Goal: Task Accomplishment & Management: Manage account settings

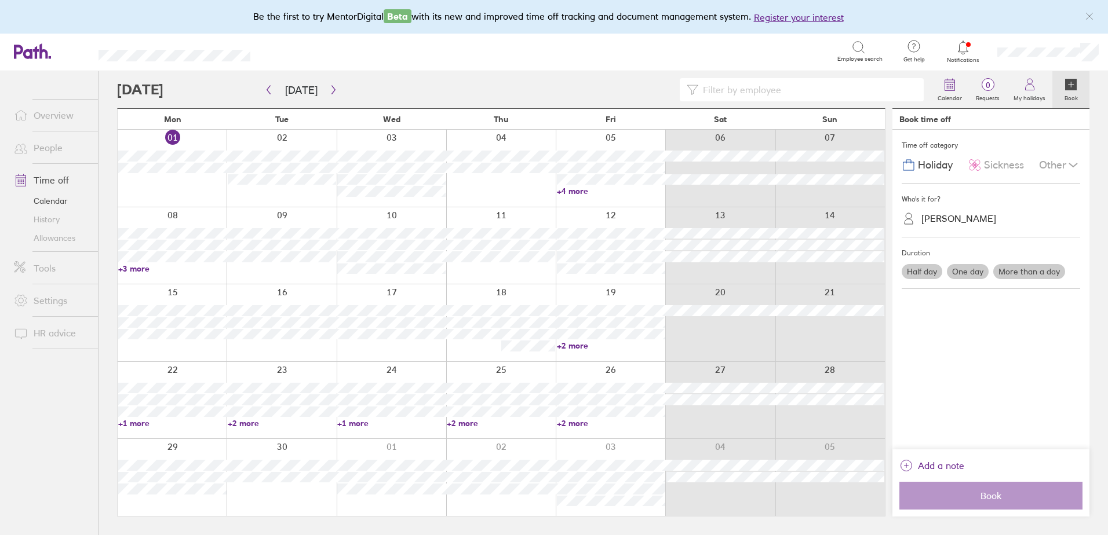
click at [961, 56] on link "Notifications" at bounding box center [964, 51] width 38 height 24
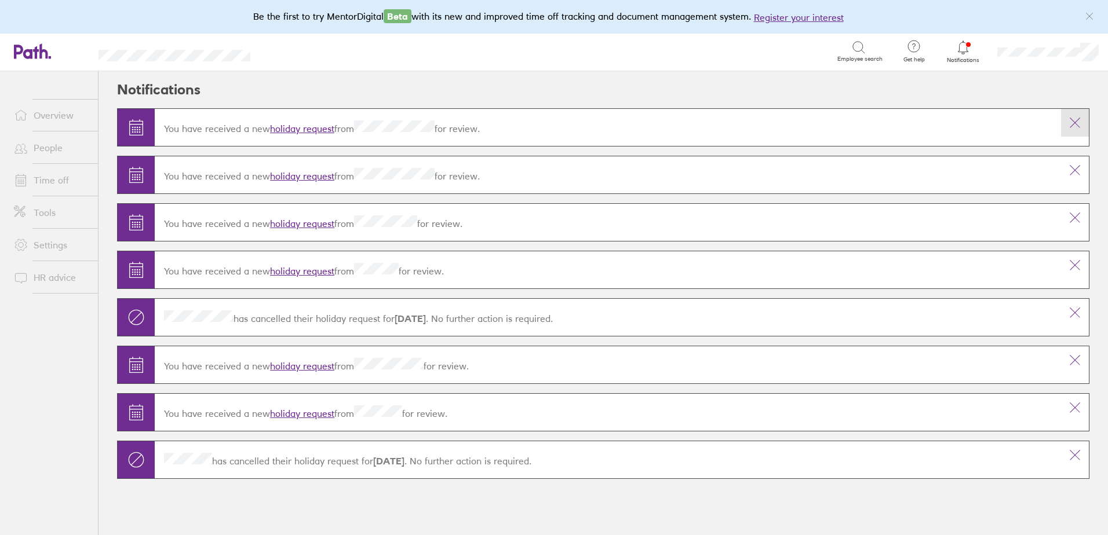
click at [1077, 121] on icon at bounding box center [1075, 123] width 10 height 10
click at [1071, 163] on icon at bounding box center [1075, 170] width 14 height 14
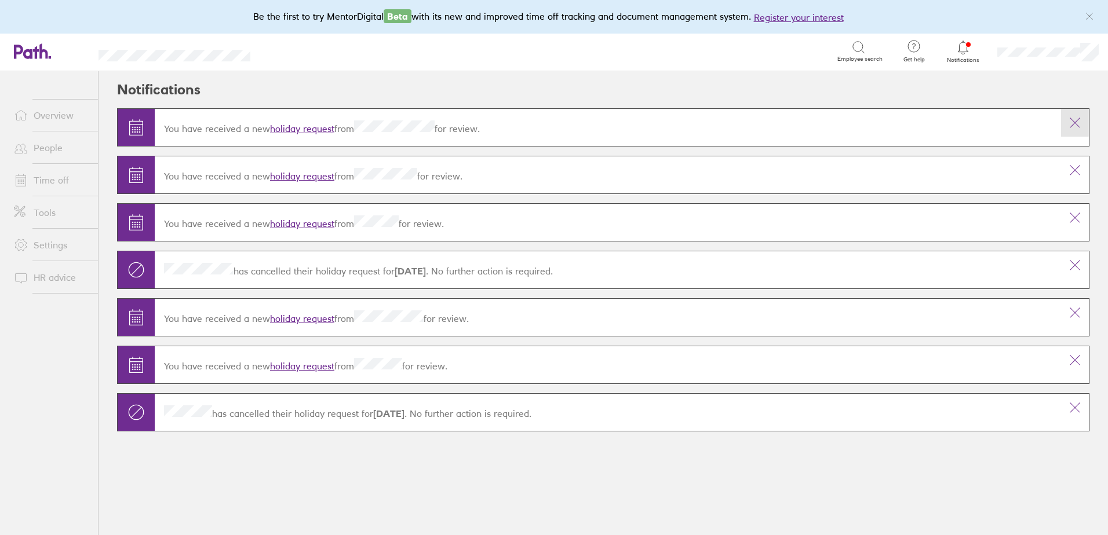
click at [1078, 121] on icon at bounding box center [1075, 123] width 14 height 14
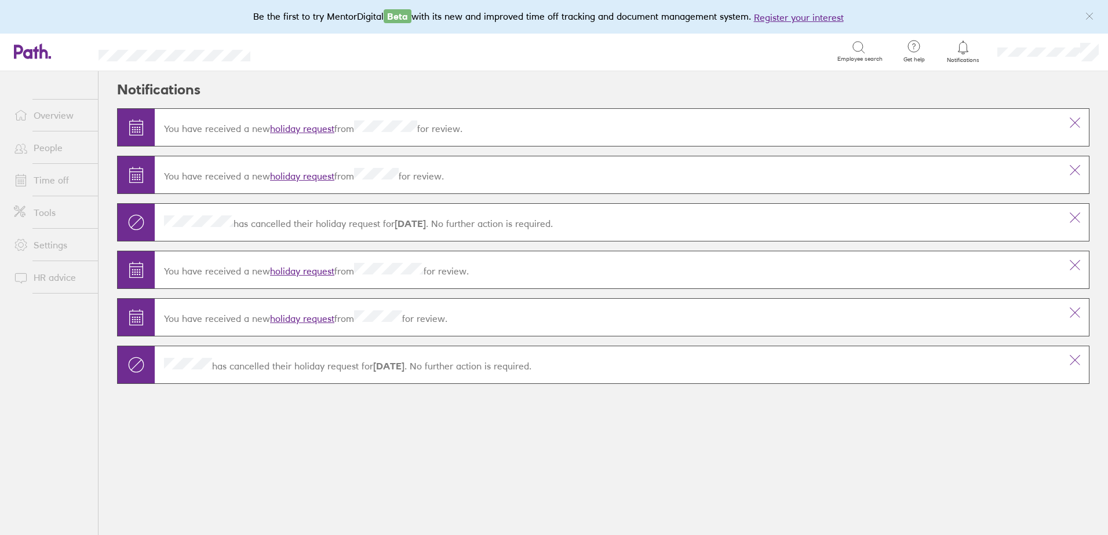
click at [1078, 121] on icon at bounding box center [1075, 123] width 14 height 14
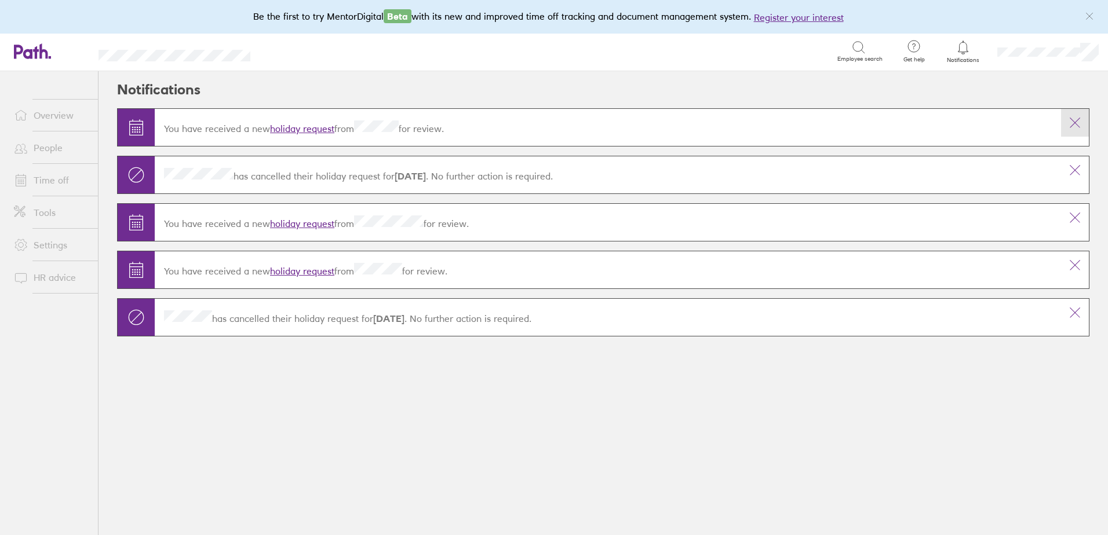
click at [1075, 115] on button at bounding box center [1075, 123] width 28 height 28
click at [1074, 123] on icon at bounding box center [1075, 123] width 14 height 14
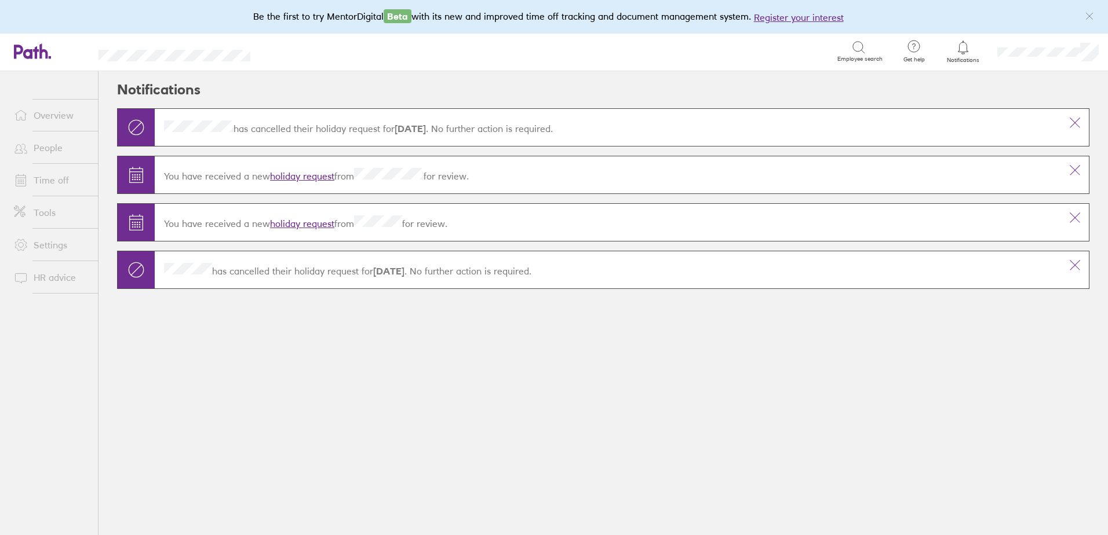
click at [1074, 123] on icon at bounding box center [1075, 123] width 14 height 14
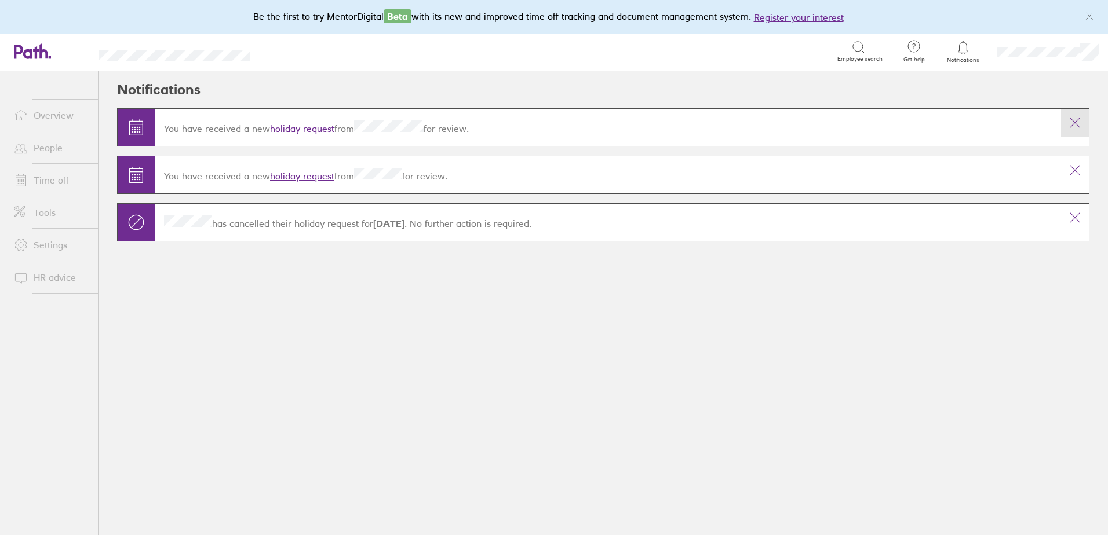
click at [1077, 121] on icon at bounding box center [1075, 123] width 10 height 10
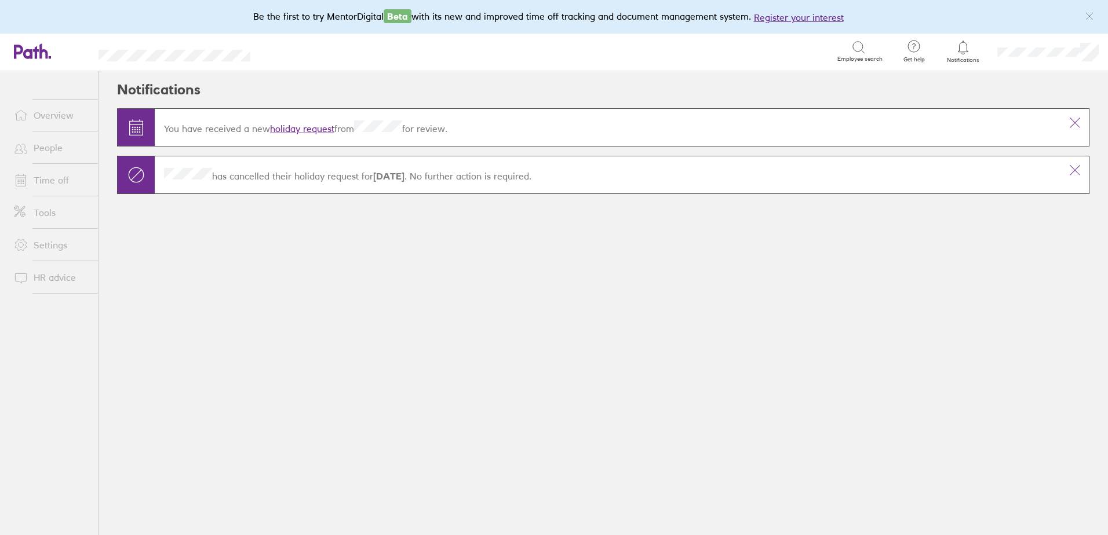
click at [1077, 121] on icon at bounding box center [1075, 123] width 10 height 10
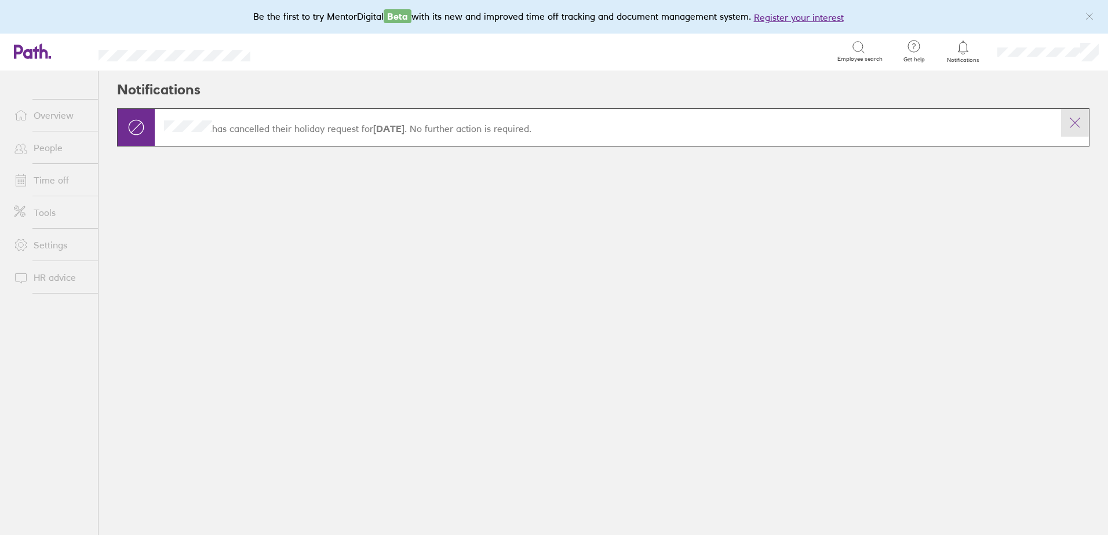
click at [1077, 121] on icon at bounding box center [1075, 123] width 14 height 14
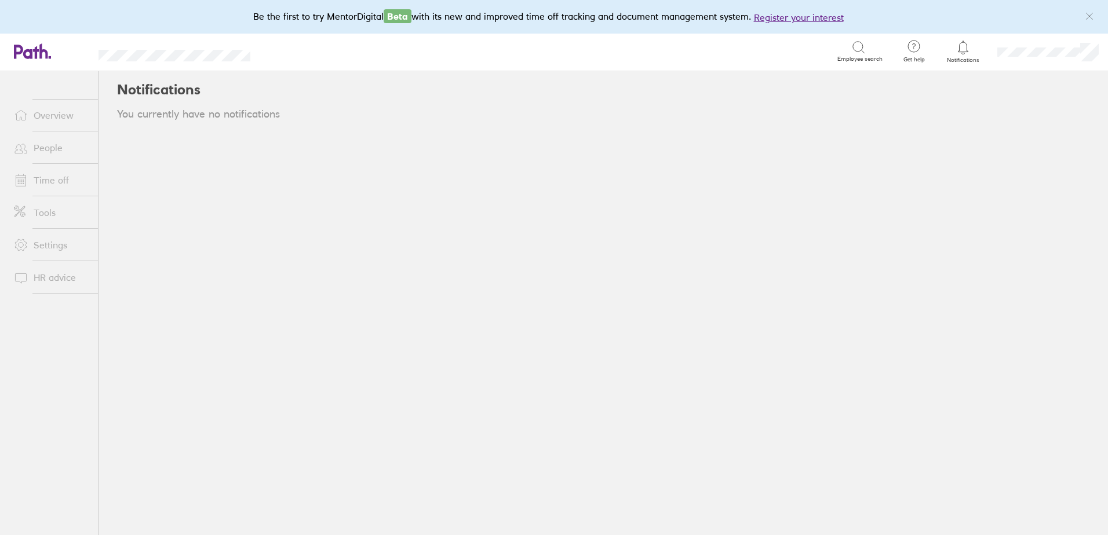
click at [49, 182] on link "Time off" at bounding box center [51, 180] width 93 height 23
